Goal: Communication & Community: Answer question/provide support

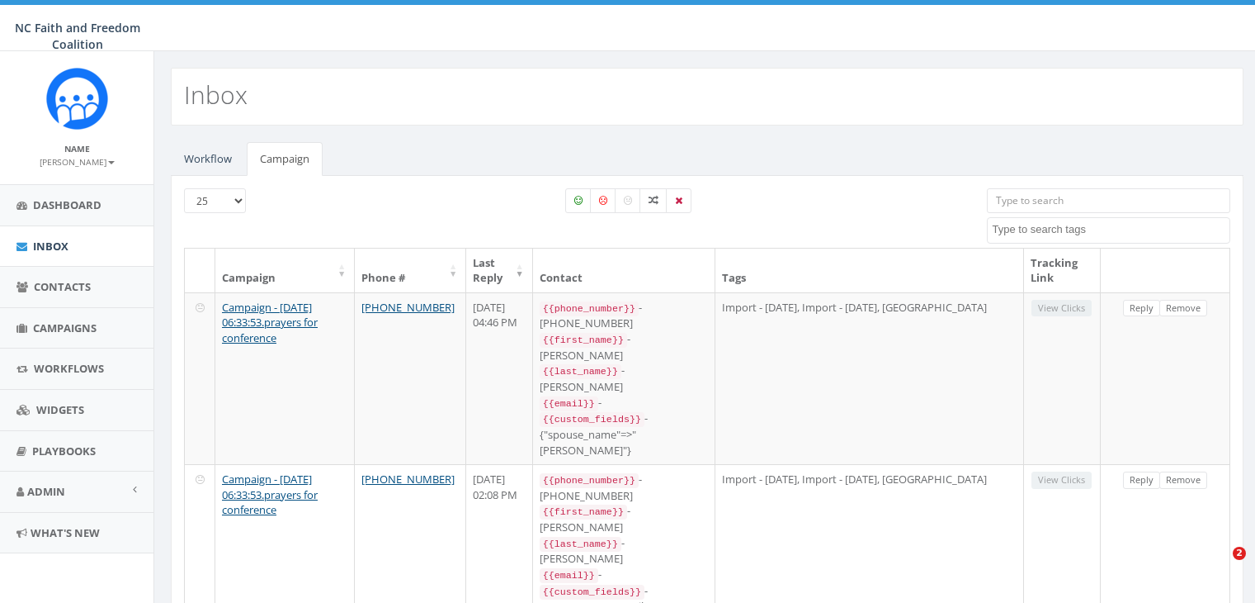
select select
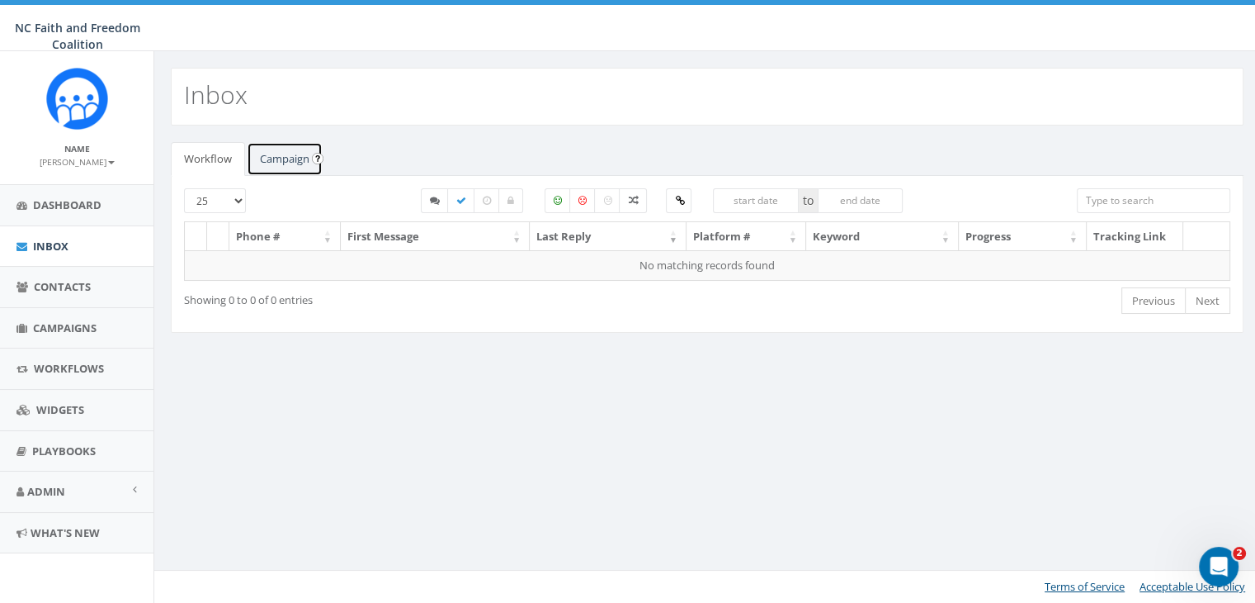
click at [281, 160] on link "Campaign" at bounding box center [285, 159] width 76 height 34
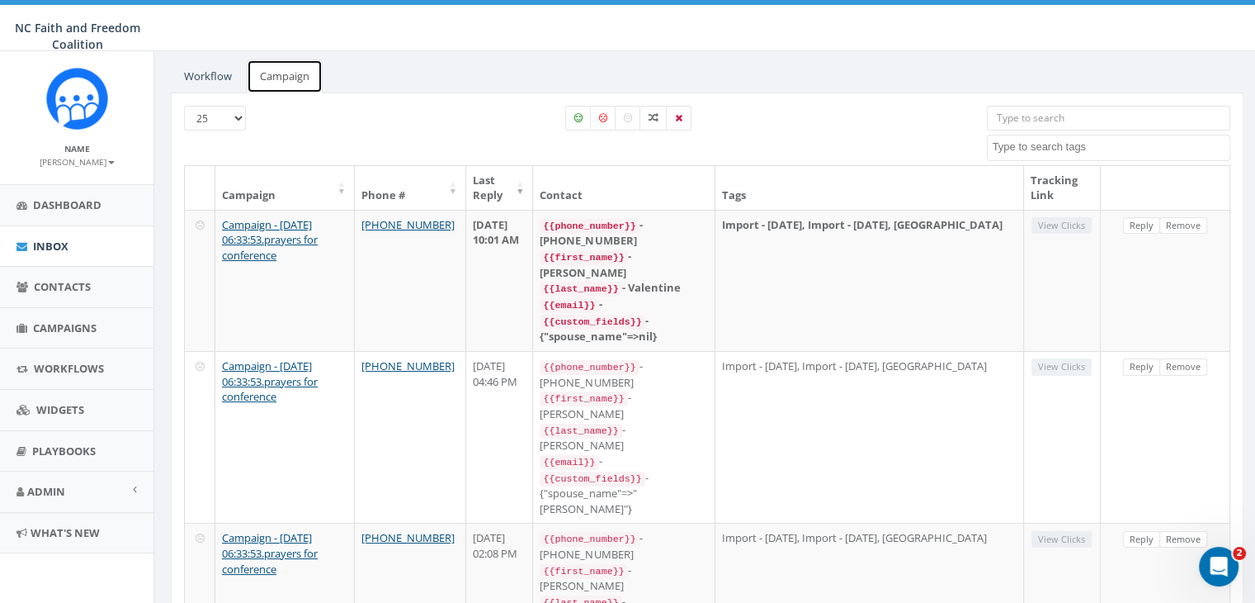
scroll to position [86, 0]
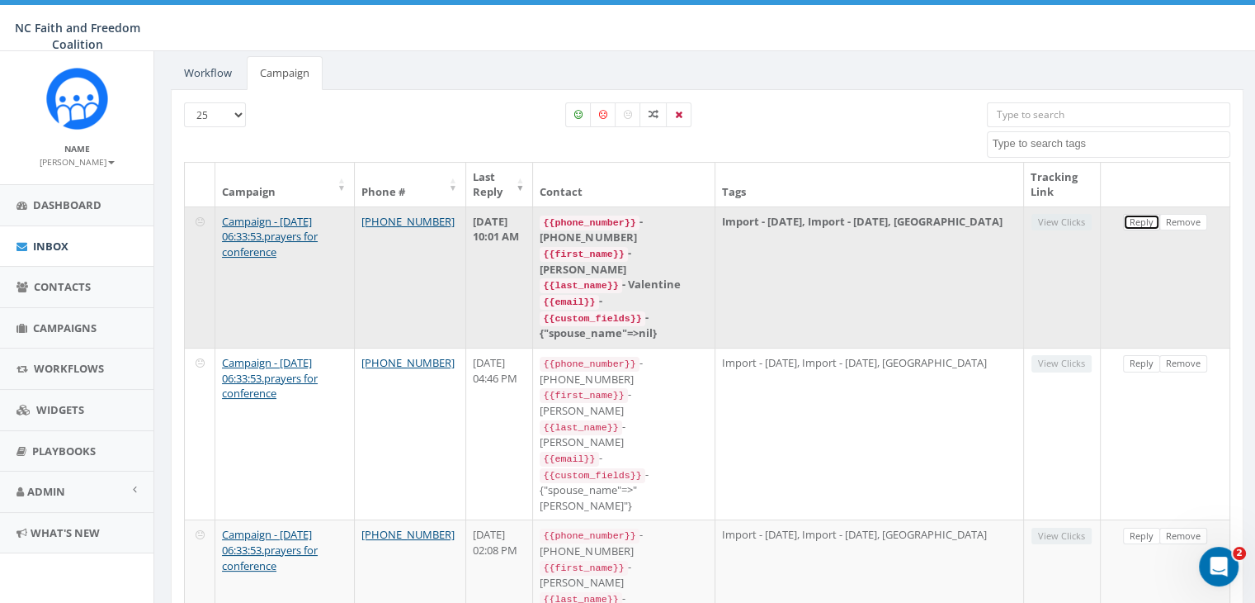
click at [1142, 217] on link "Reply" at bounding box center [1141, 222] width 37 height 17
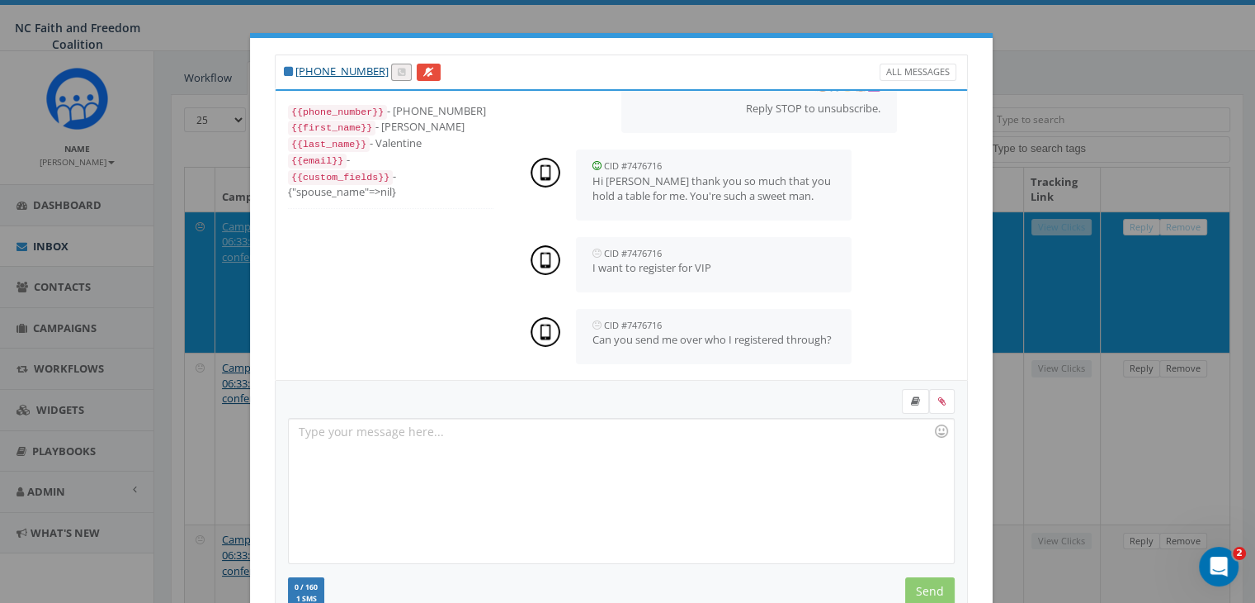
scroll to position [208, 0]
click at [624, 452] on div at bounding box center [621, 490] width 664 height 144
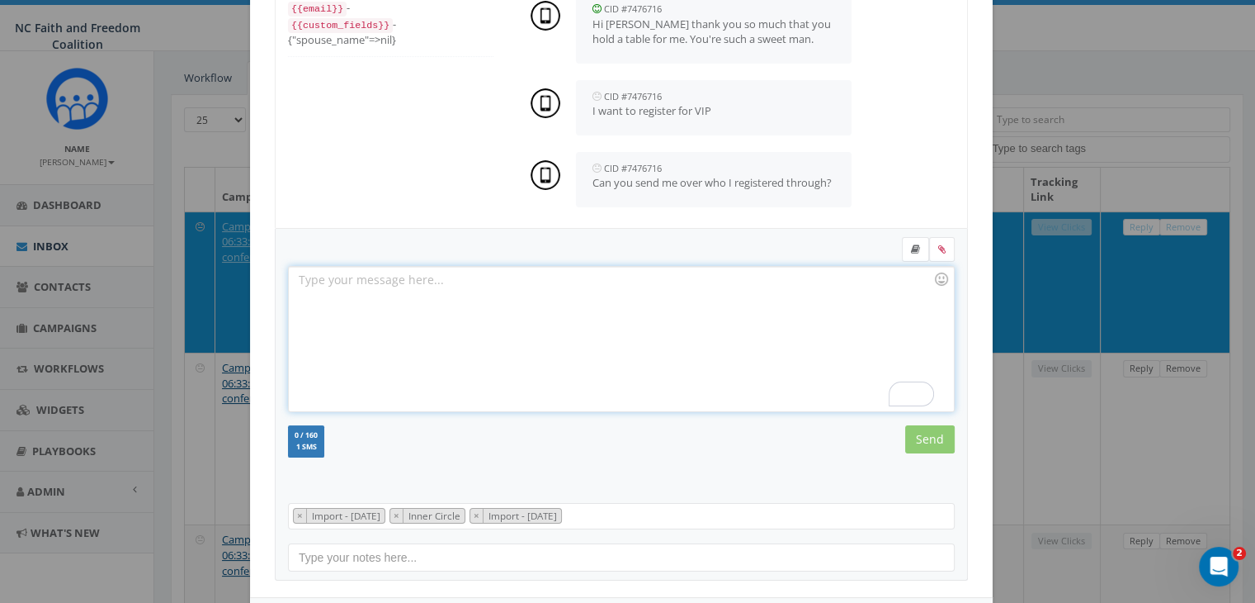
click at [387, 306] on div "To enrich screen reader interactions, please activate Accessibility in Grammarl…" at bounding box center [621, 339] width 664 height 144
click at [555, 305] on div "To enrich screen reader interactions, please activate Accessibility in Grammarl…" at bounding box center [621, 339] width 664 height 144
click at [430, 279] on div "To enrich screen reader interactions, please activate Accessibility in Grammarl…" at bounding box center [621, 339] width 664 height 144
click at [928, 440] on input "Send" at bounding box center [930, 439] width 50 height 28
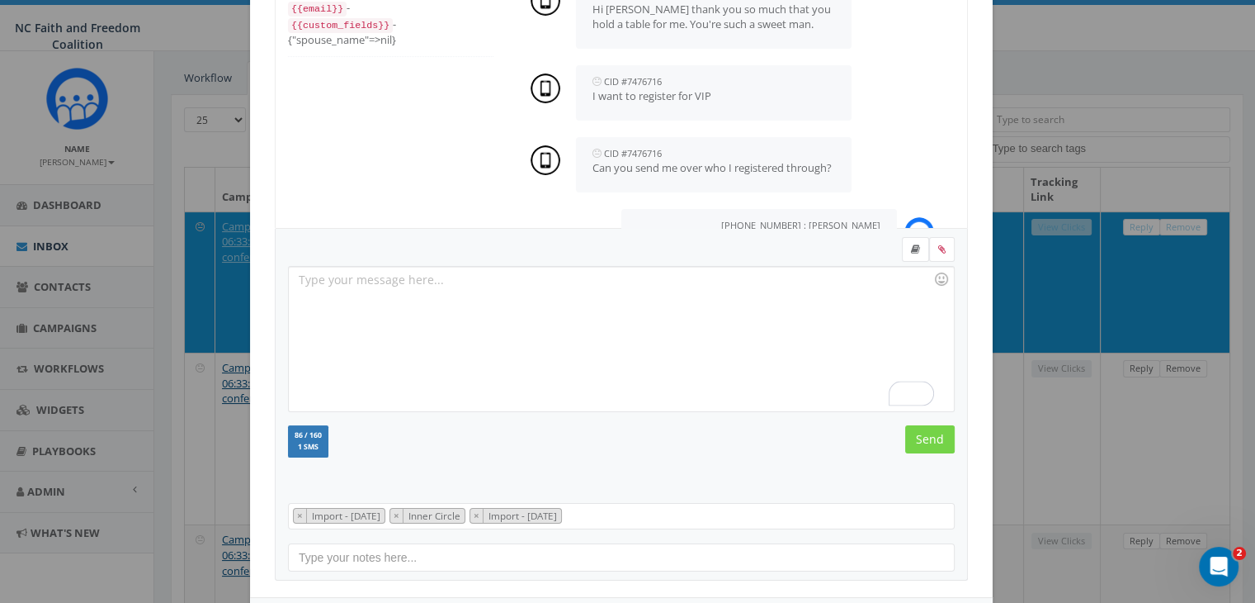
scroll to position [295, 0]
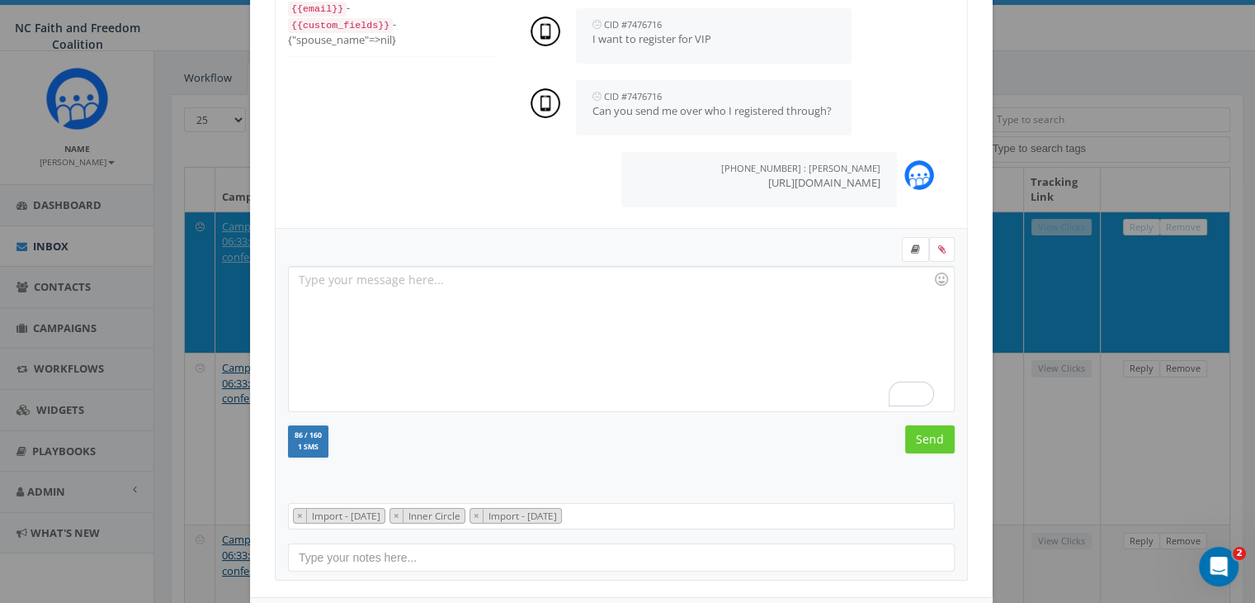
click at [1085, 69] on div "[PHONE_NUMBER] All Messages {{phone_number}} - [PHONE_NUMBER] {{first_name}} - …" at bounding box center [627, 301] width 1255 height 603
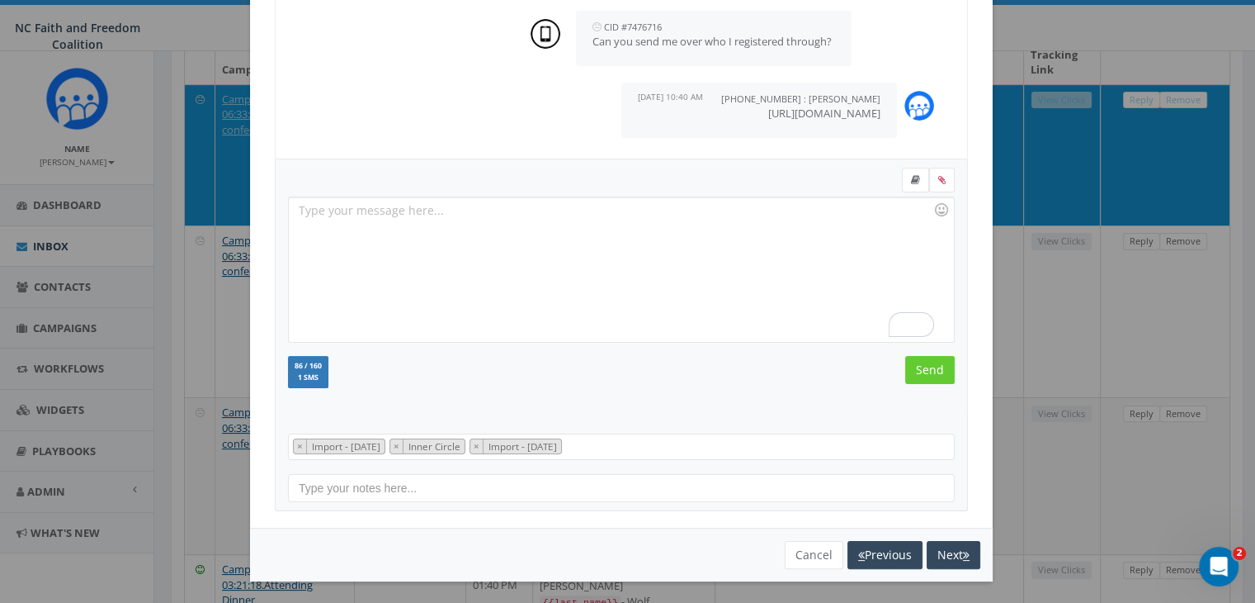
scroll to position [210, 0]
click at [809, 554] on button "Cancel" at bounding box center [814, 555] width 59 height 28
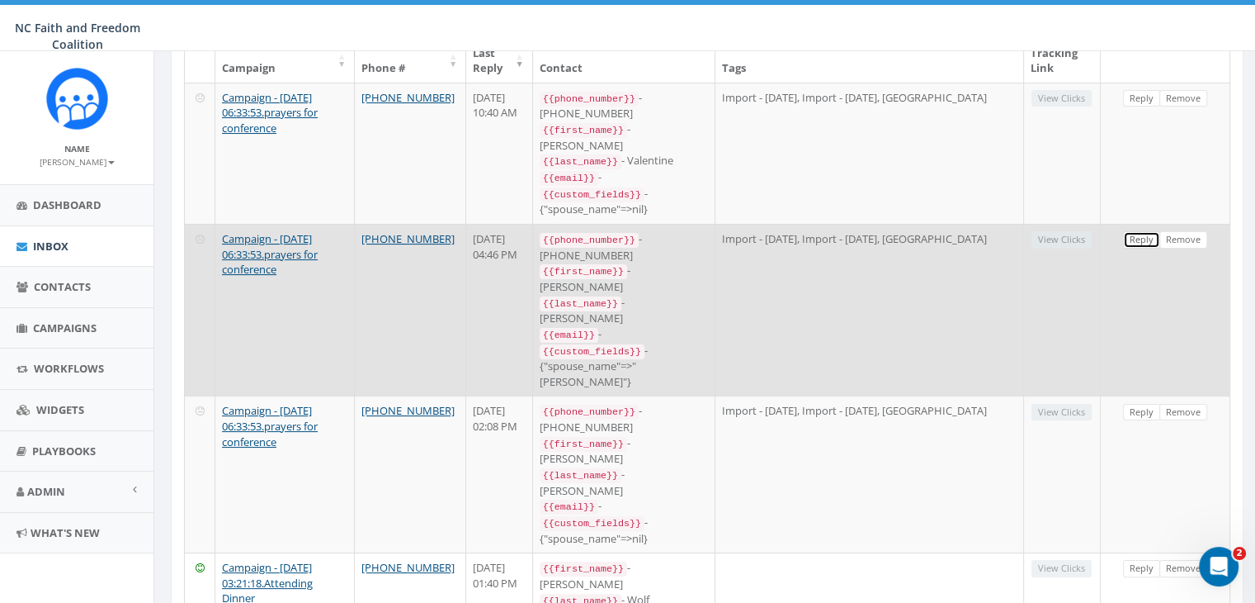
click at [1140, 231] on link "Reply" at bounding box center [1141, 239] width 37 height 17
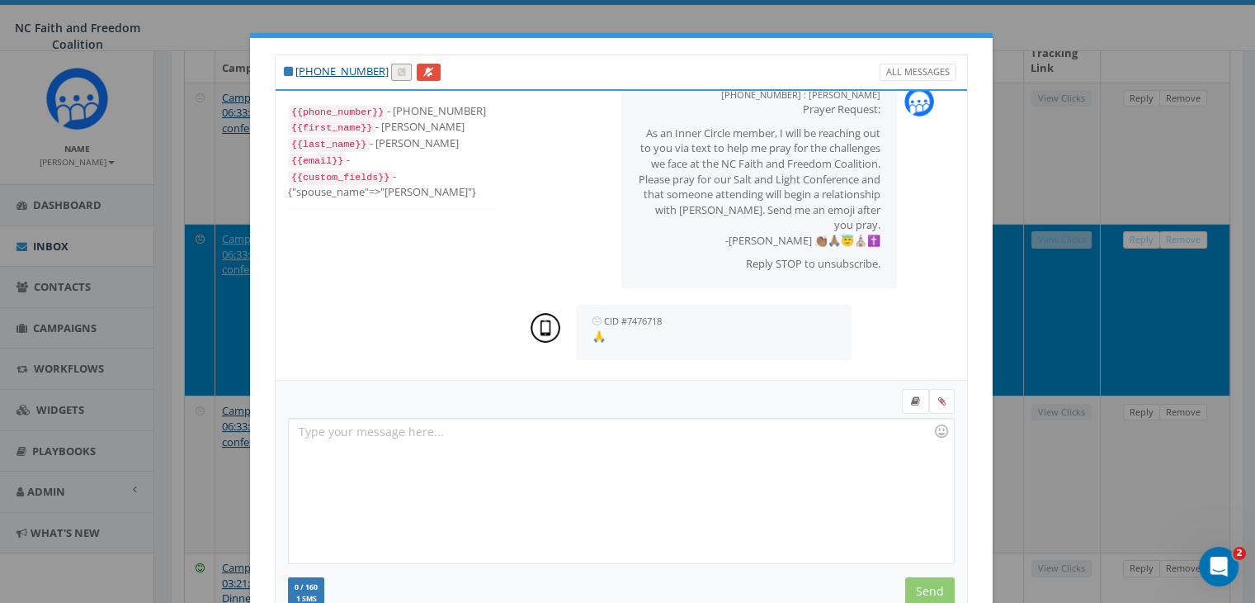
scroll to position [221, 0]
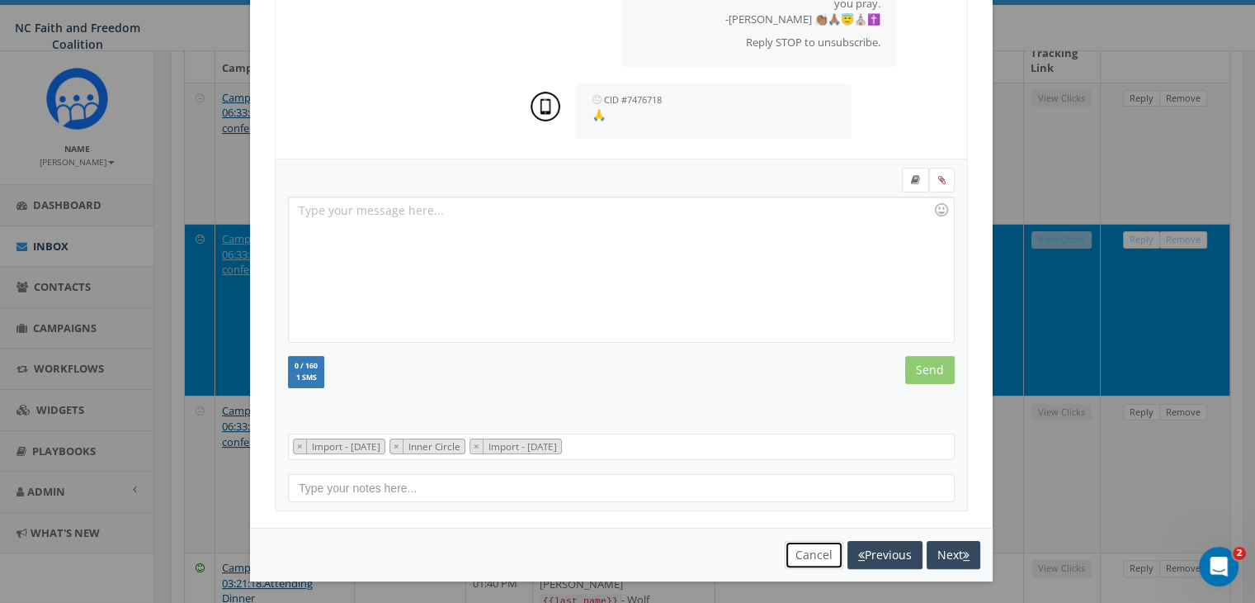
click at [805, 551] on button "Cancel" at bounding box center [814, 555] width 59 height 28
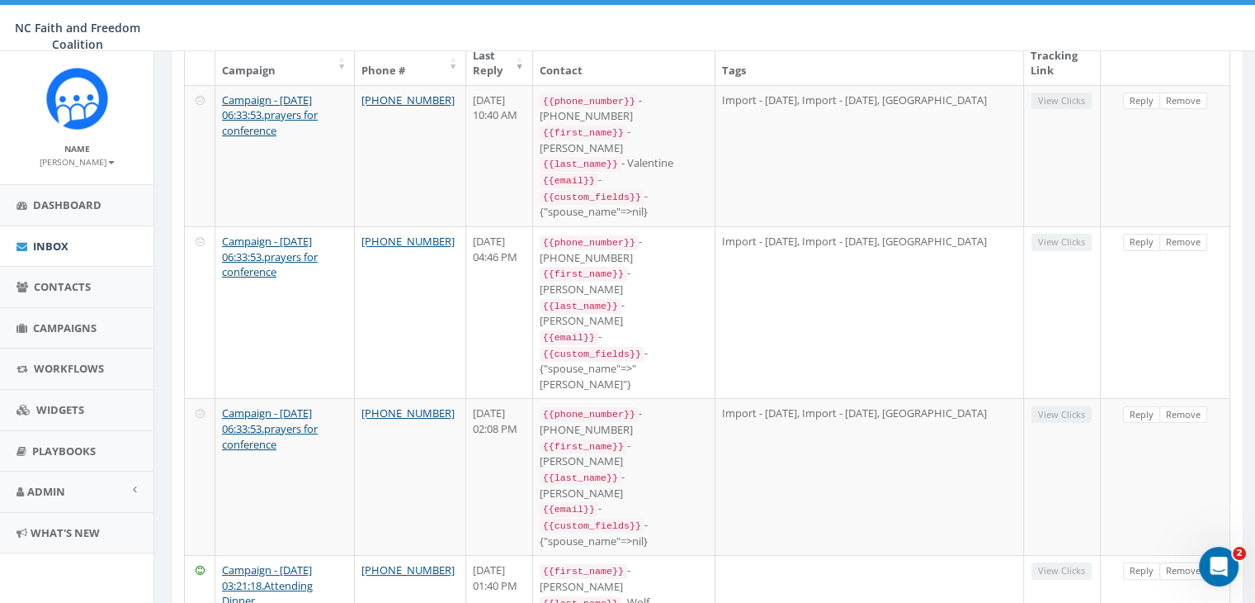
scroll to position [208, 0]
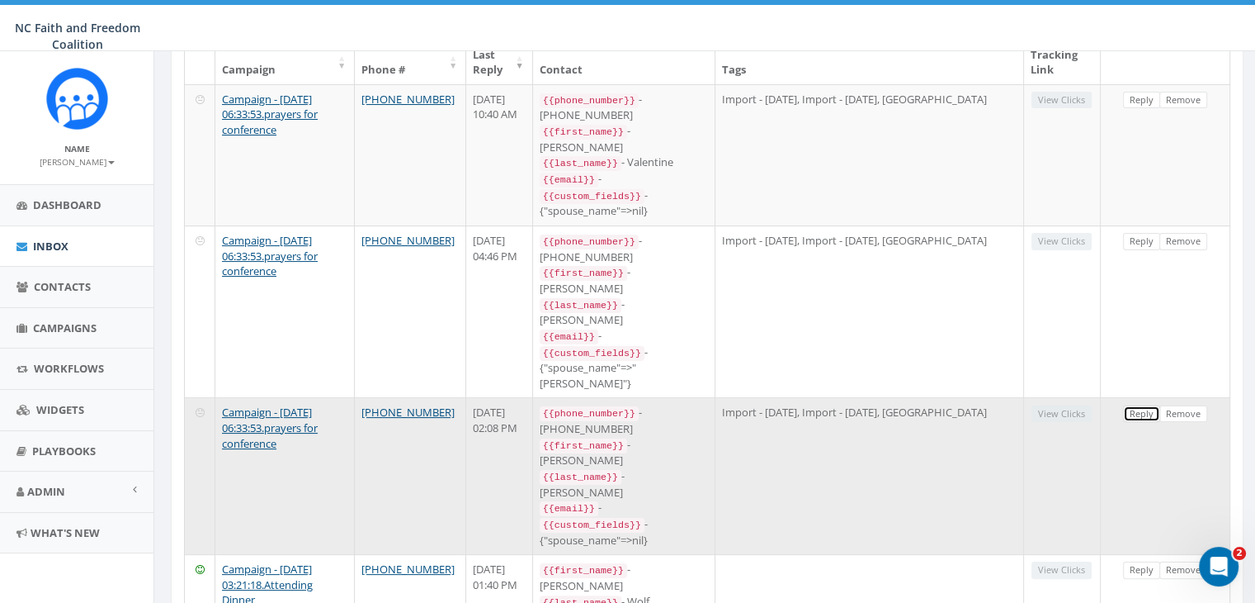
click at [1142, 405] on link "Reply" at bounding box center [1141, 413] width 37 height 17
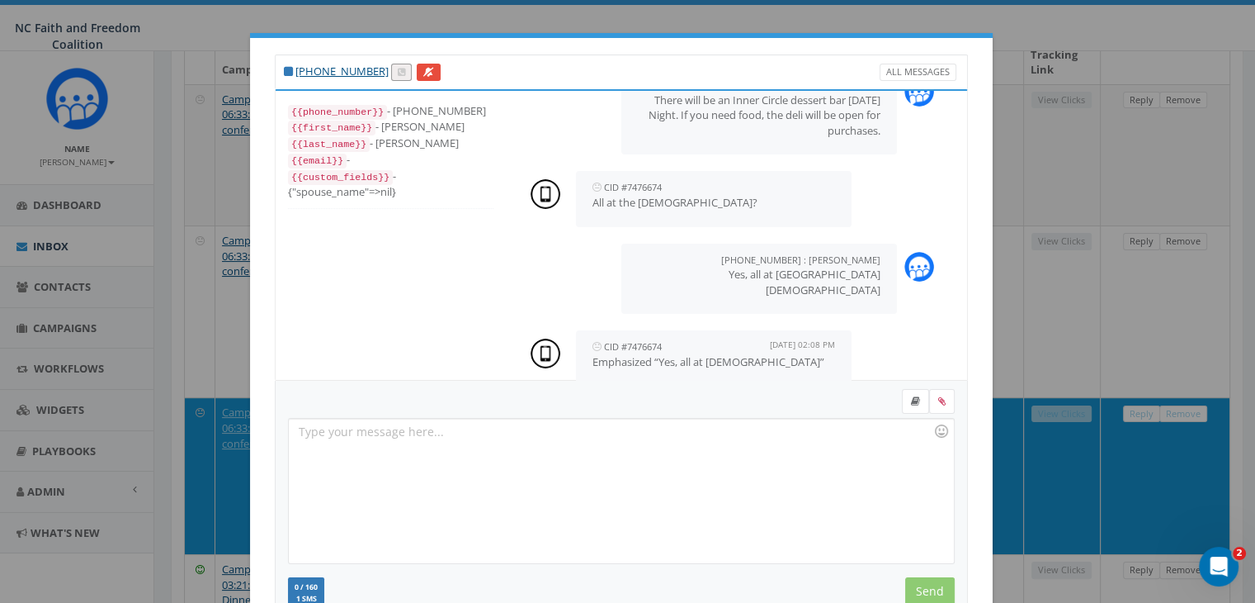
scroll to position [571, 0]
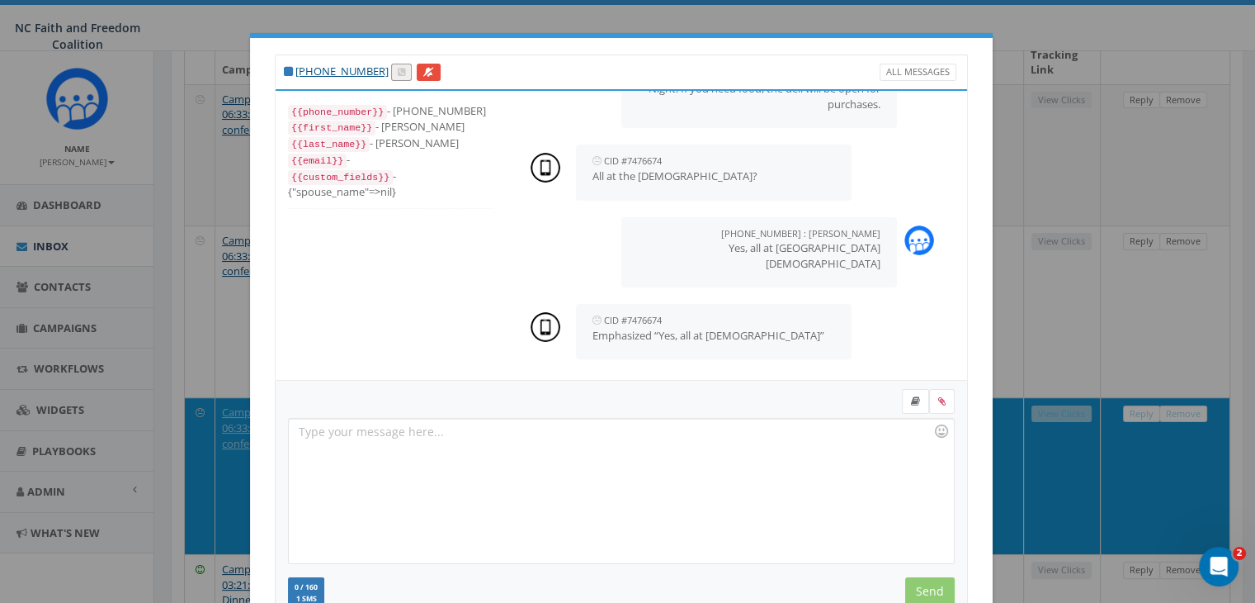
click at [1075, 146] on div "[PHONE_NUMBER] All Messages {{phone_number}} - [PHONE_NUMBER] {{first_name}} - …" at bounding box center [627, 301] width 1255 height 603
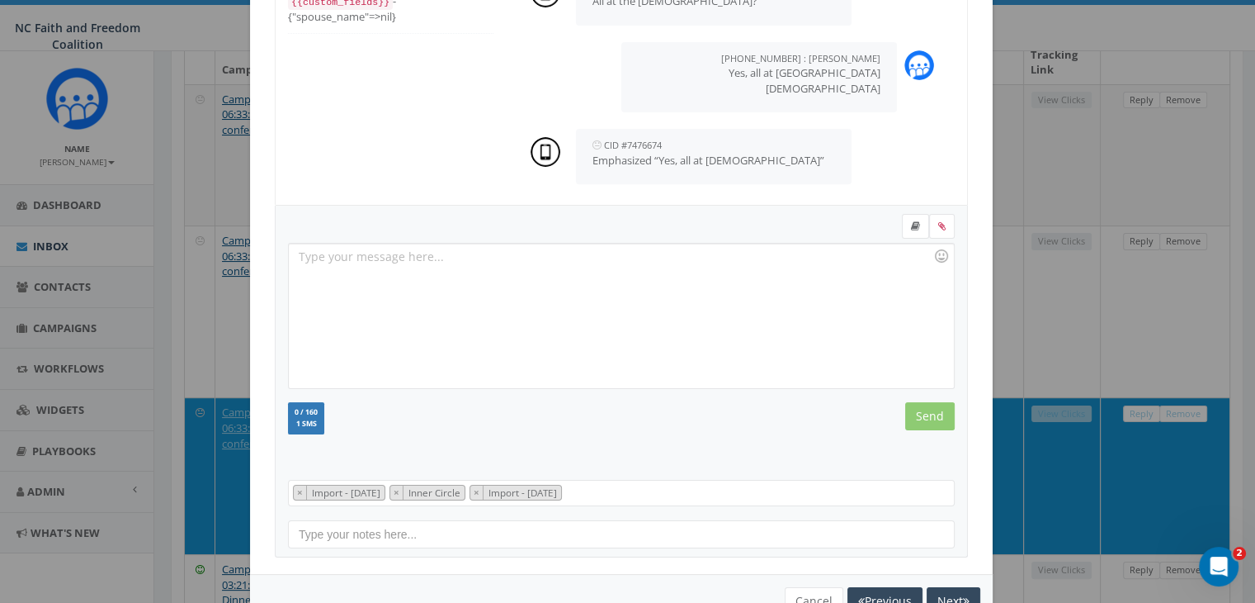
scroll to position [221, 0]
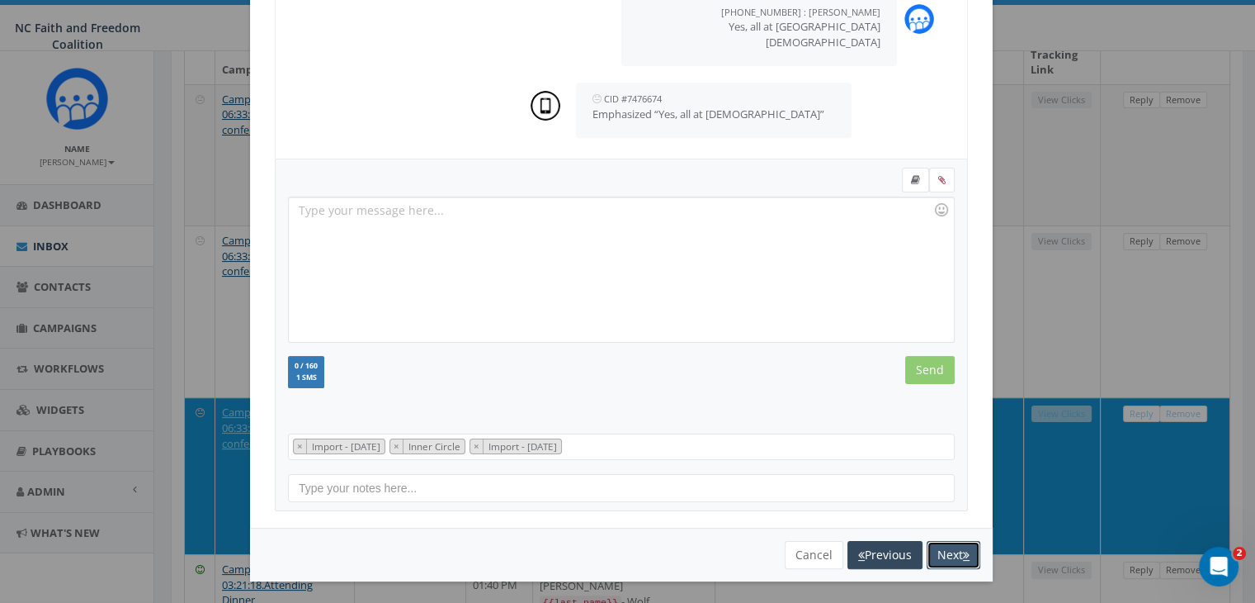
click at [939, 552] on button "Next" at bounding box center [954, 555] width 54 height 28
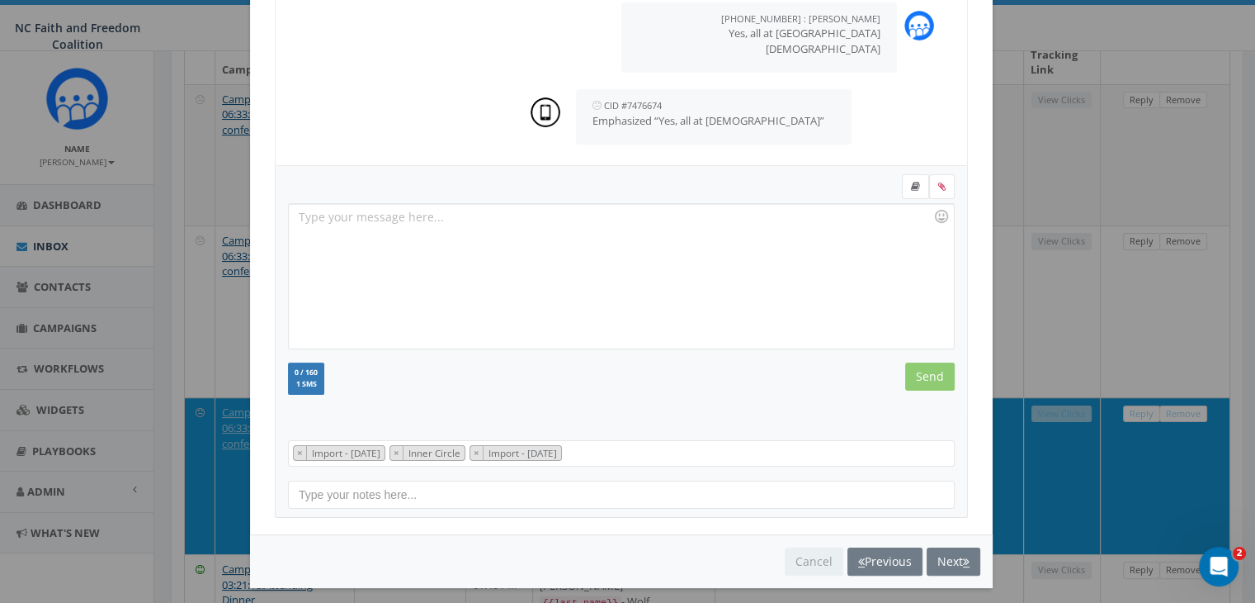
select select
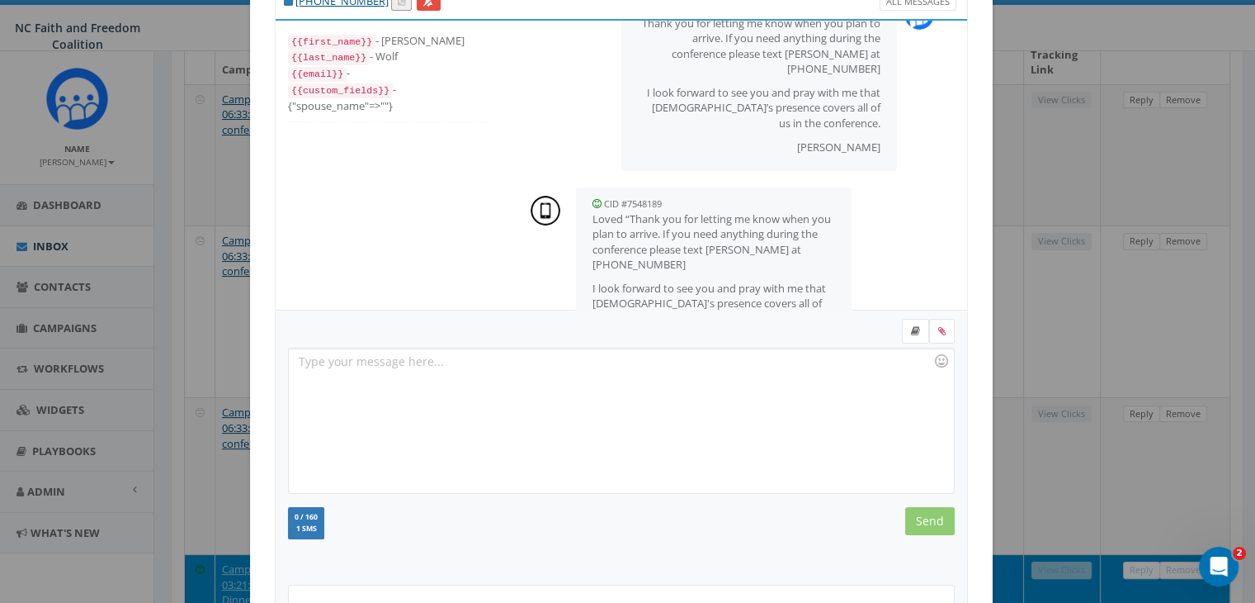
scroll to position [564, 0]
